Goal: Transaction & Acquisition: Subscribe to service/newsletter

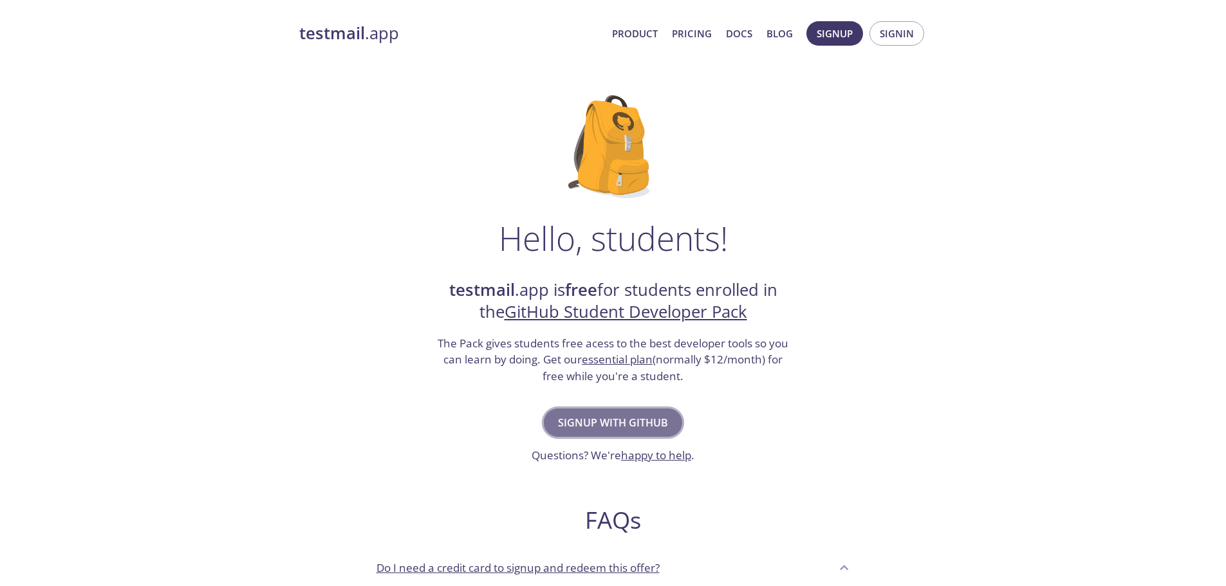
click at [646, 421] on span "Signup with GitHub" at bounding box center [613, 423] width 110 height 18
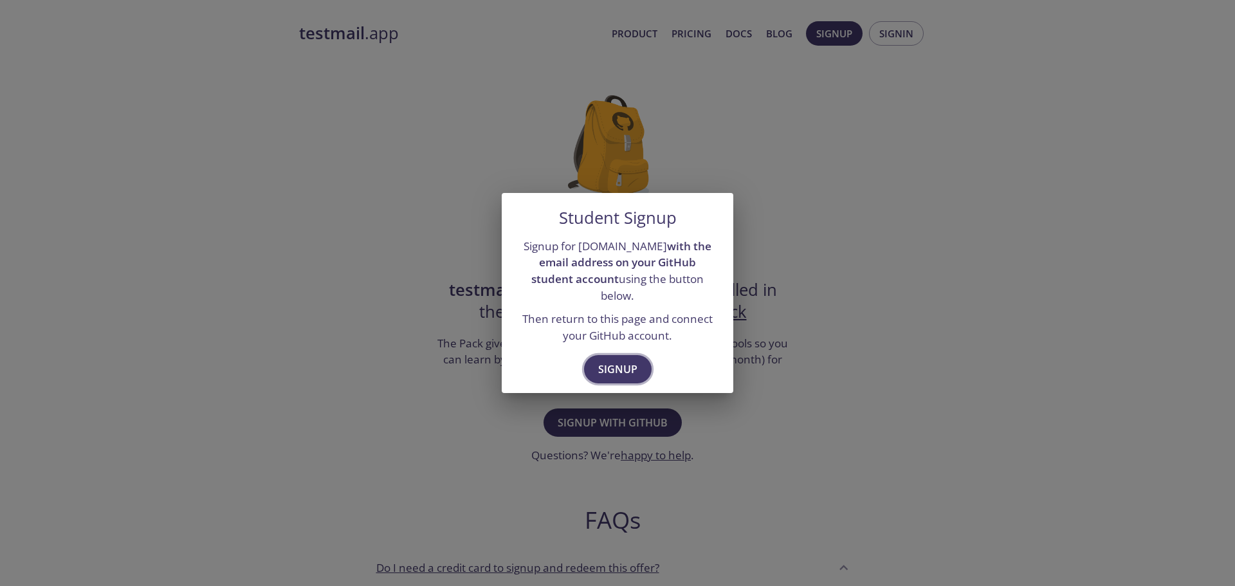
click at [622, 369] on span "Signup" at bounding box center [617, 369] width 39 height 18
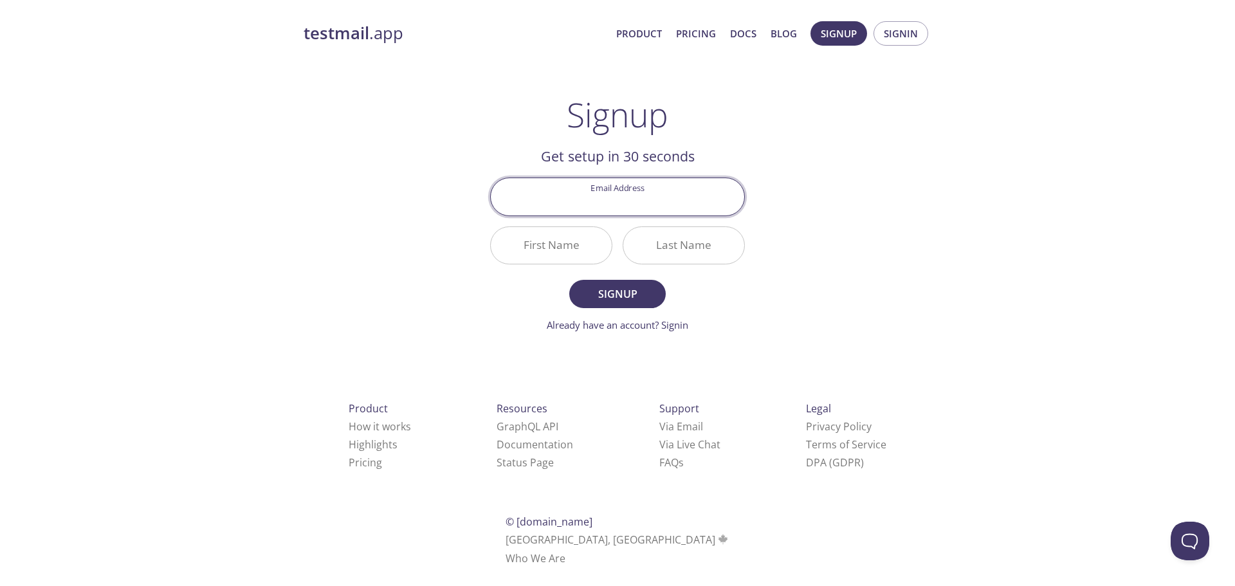
click at [638, 206] on input "Email Address" at bounding box center [617, 196] width 253 height 37
type input "[EMAIL_ADDRESS][DOMAIN_NAME]"
click at [880, 32] on button "Signin" at bounding box center [901, 33] width 55 height 24
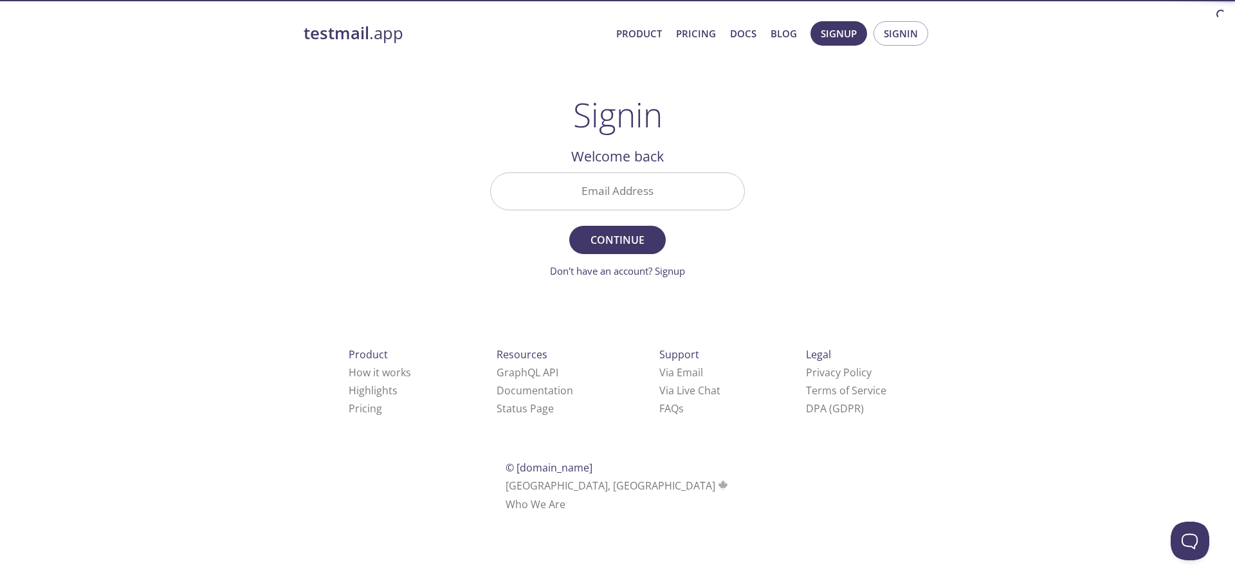
click at [648, 202] on input "Email Address" at bounding box center [617, 191] width 253 height 37
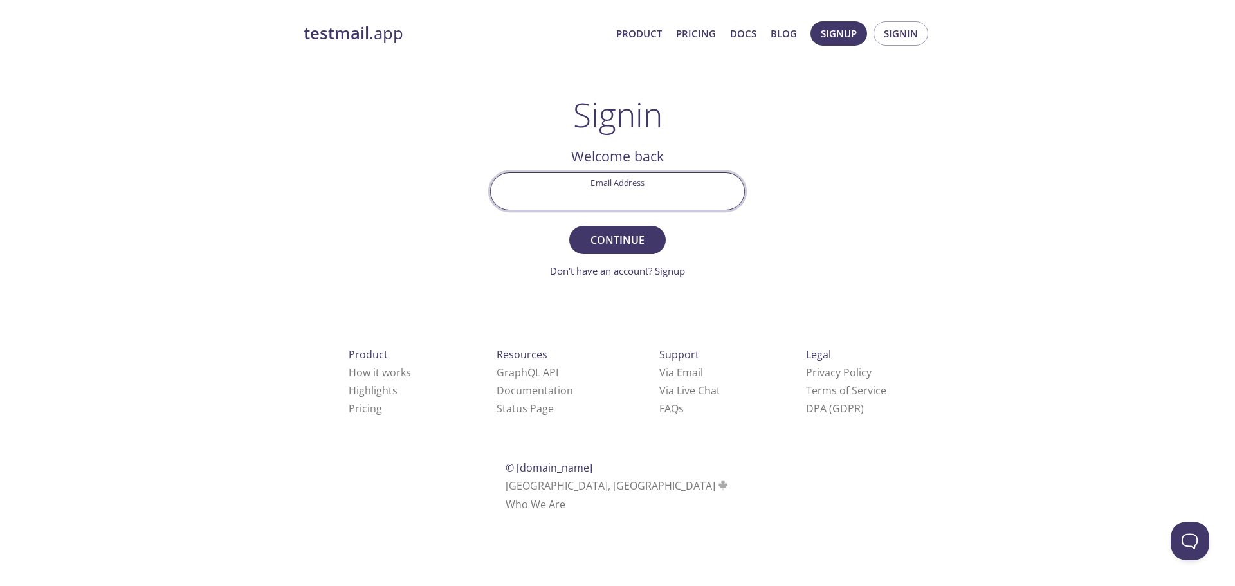
type input "[EMAIL_ADDRESS][DOMAIN_NAME]"
click at [621, 235] on span "Continue" at bounding box center [618, 240] width 68 height 18
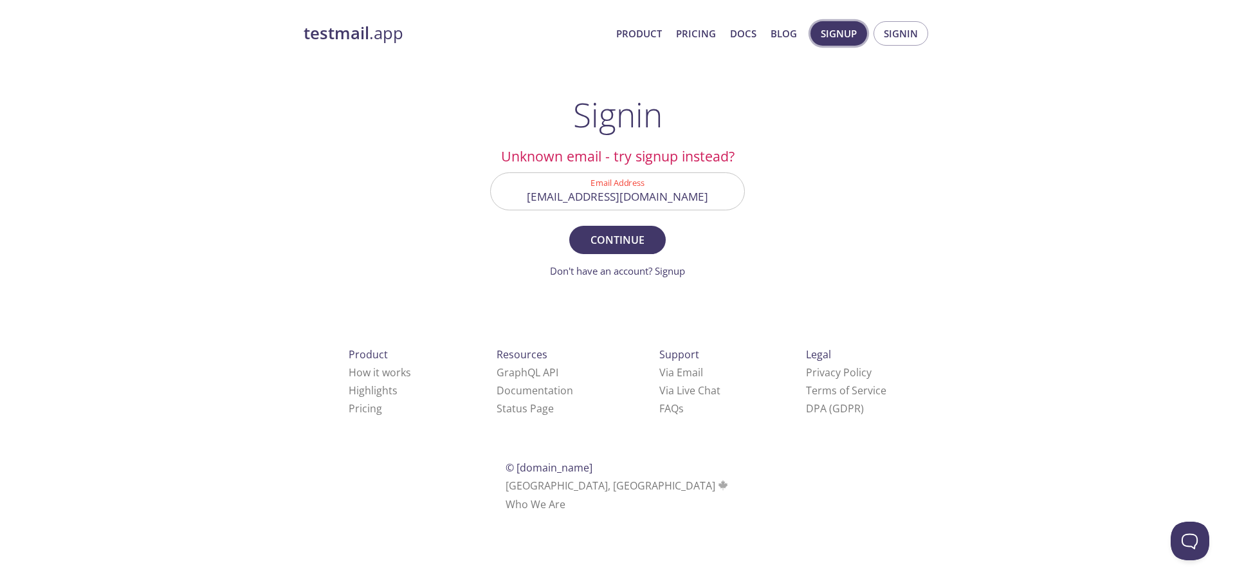
click at [840, 31] on span "Signup" at bounding box center [839, 33] width 36 height 17
